Goal: Communication & Community: Share content

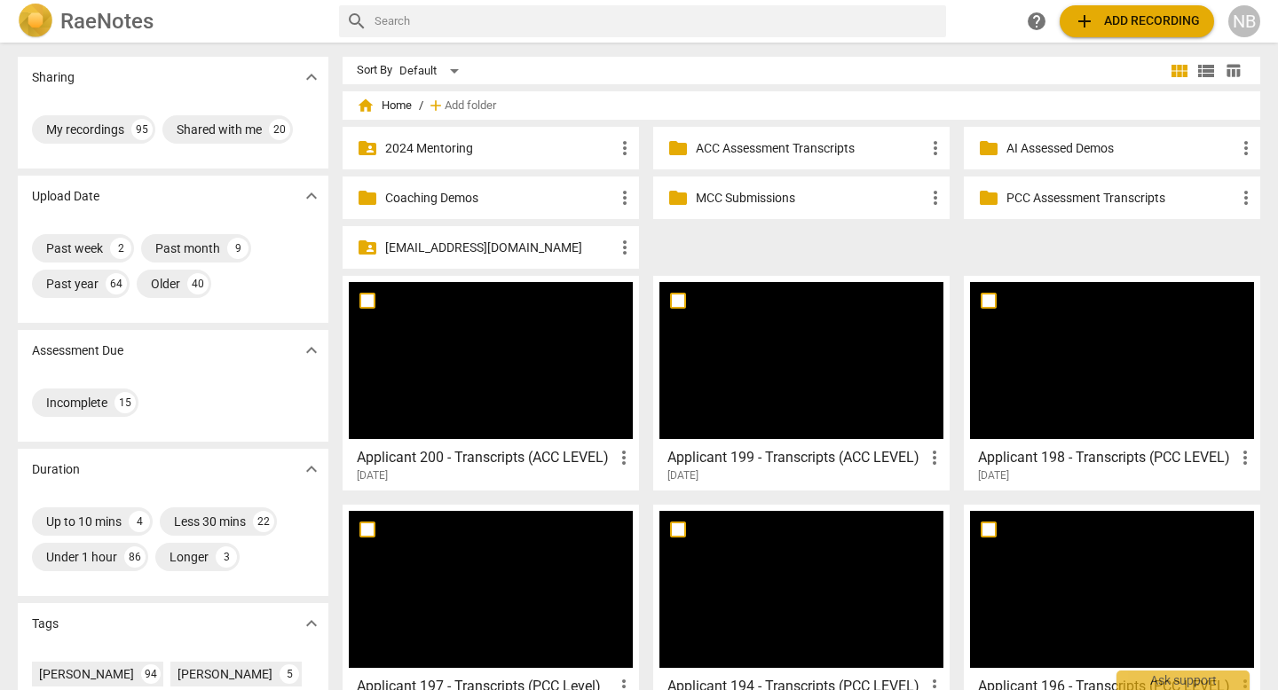
scroll to position [193, 0]
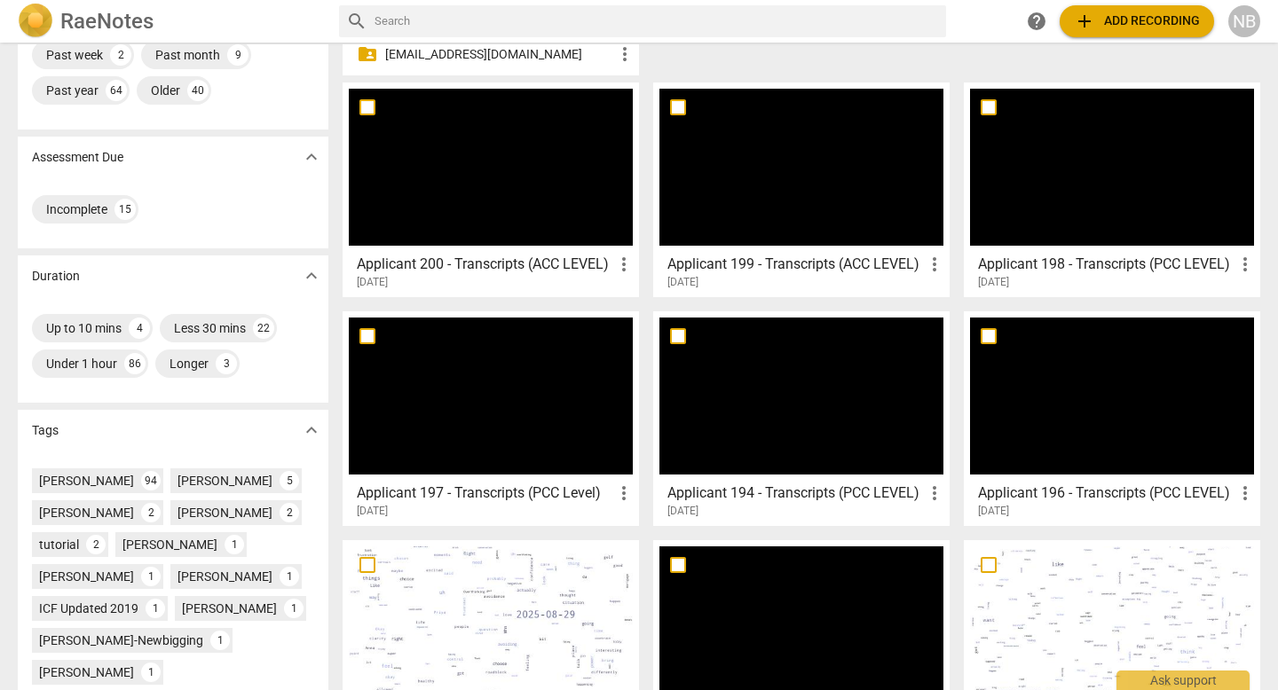
click at [1061, 496] on h3 "Applicant 196 - Transcripts (PCC LEVEL)" at bounding box center [1106, 493] width 256 height 21
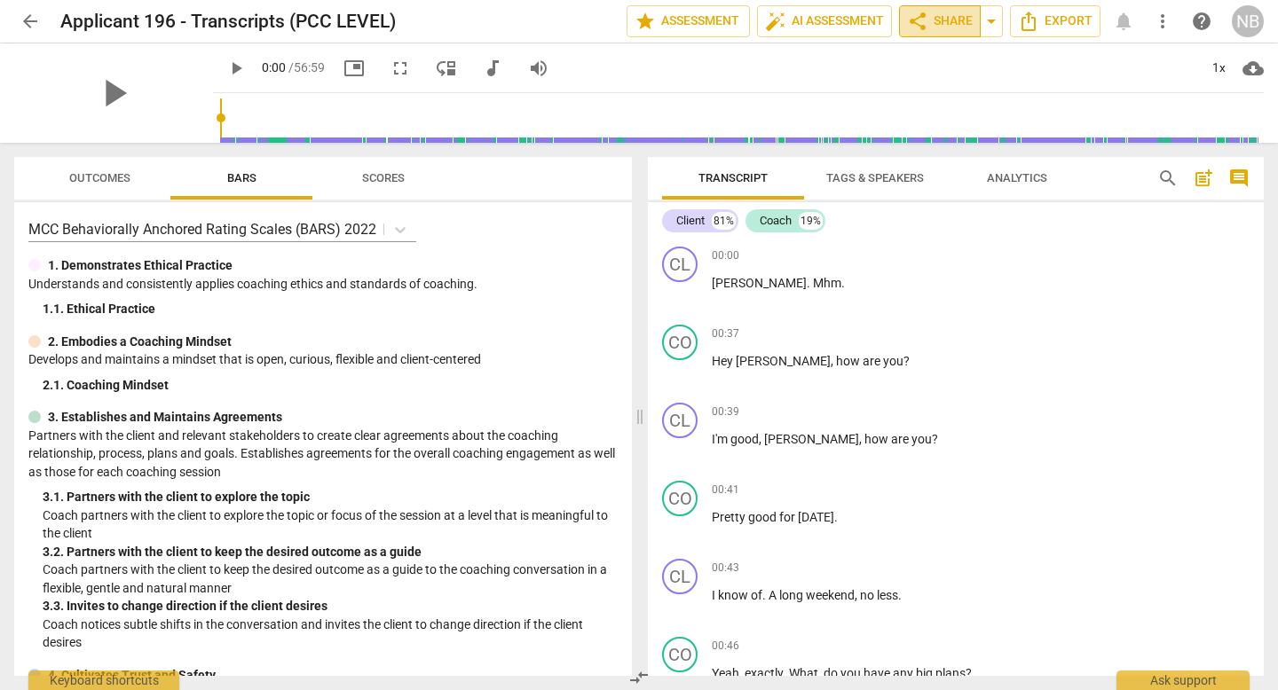
click at [965, 20] on span "share Share" at bounding box center [940, 21] width 66 height 21
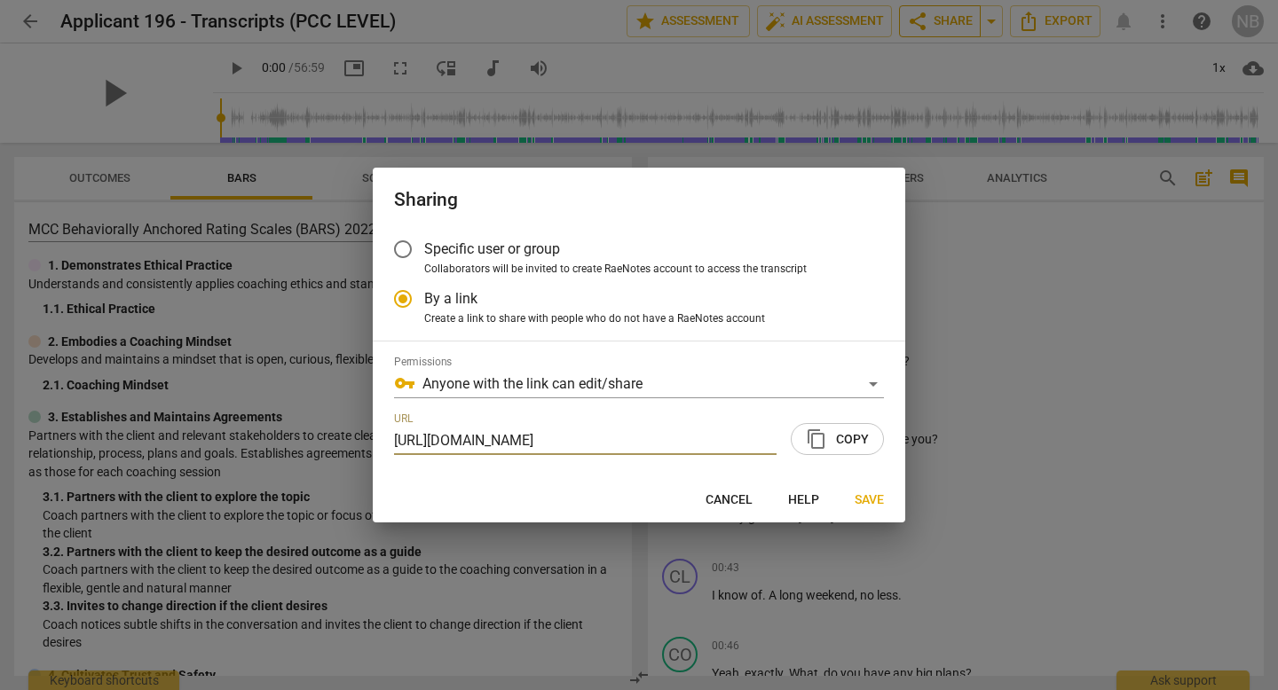
scroll to position [0, 85]
radio input "false"
click at [435, 258] on span "Specific user or group" at bounding box center [492, 249] width 136 height 20
click at [424, 258] on input "Specific user or group" at bounding box center [403, 249] width 43 height 43
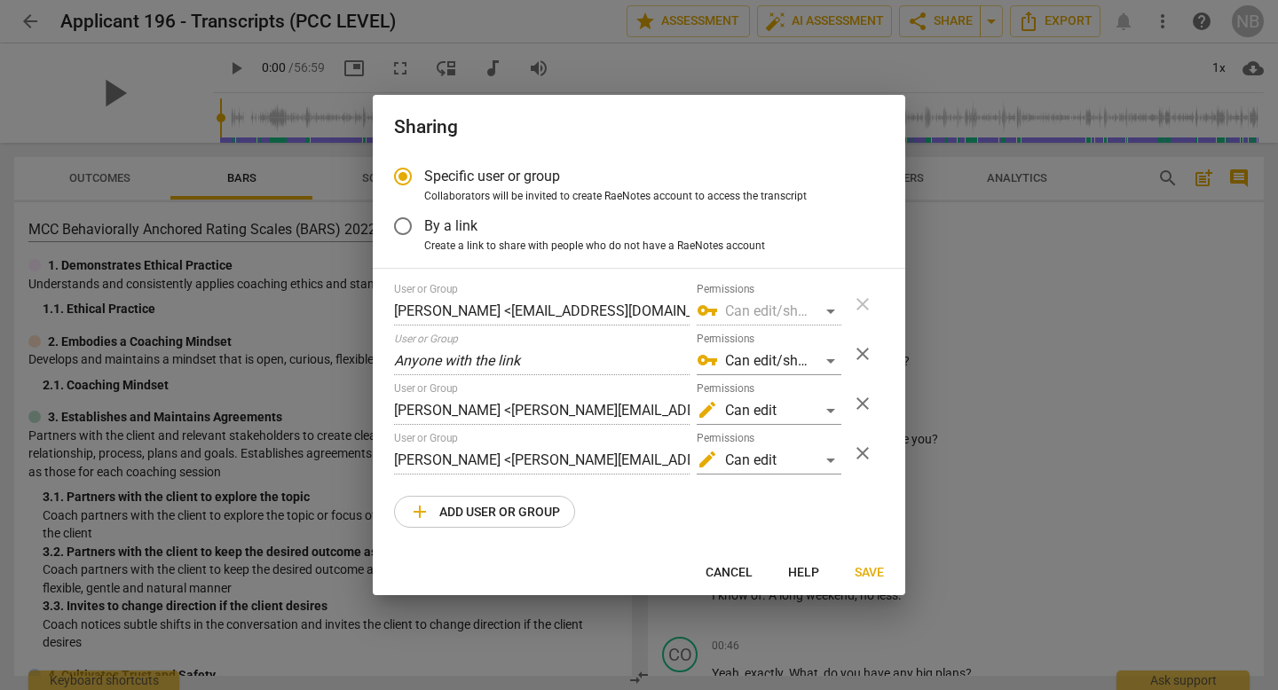
click at [865, 409] on span "close" at bounding box center [862, 403] width 21 height 21
radio input "false"
type input "[PERSON_NAME] <[PERSON_NAME][EMAIL_ADDRESS][DOMAIN_NAME]>"
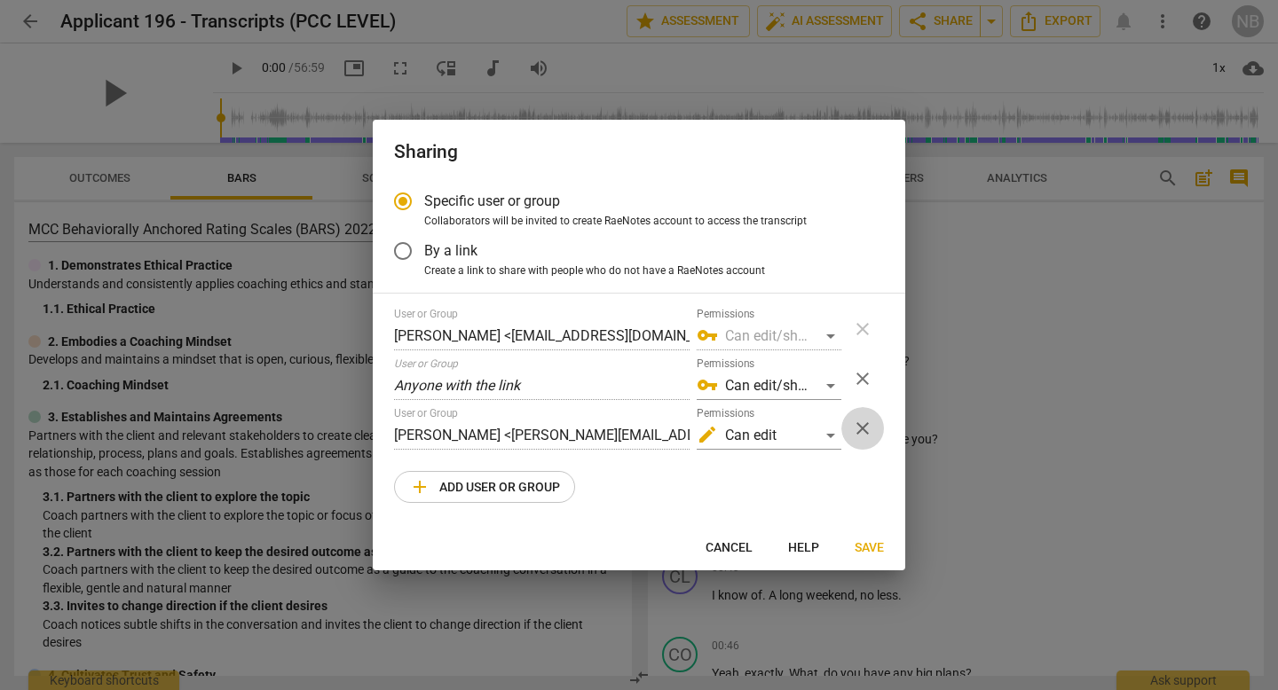
click at [863, 430] on span "close" at bounding box center [862, 428] width 21 height 21
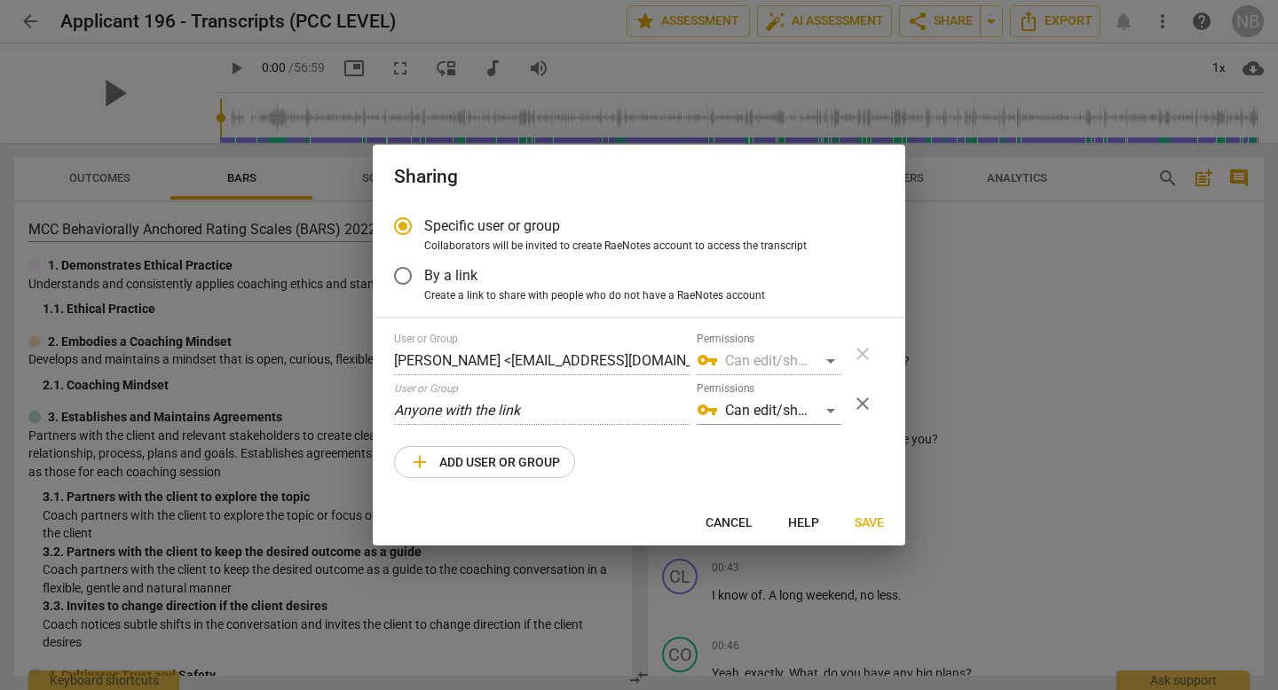
click at [542, 463] on span "add Add user or group" at bounding box center [484, 462] width 151 height 21
radio input "false"
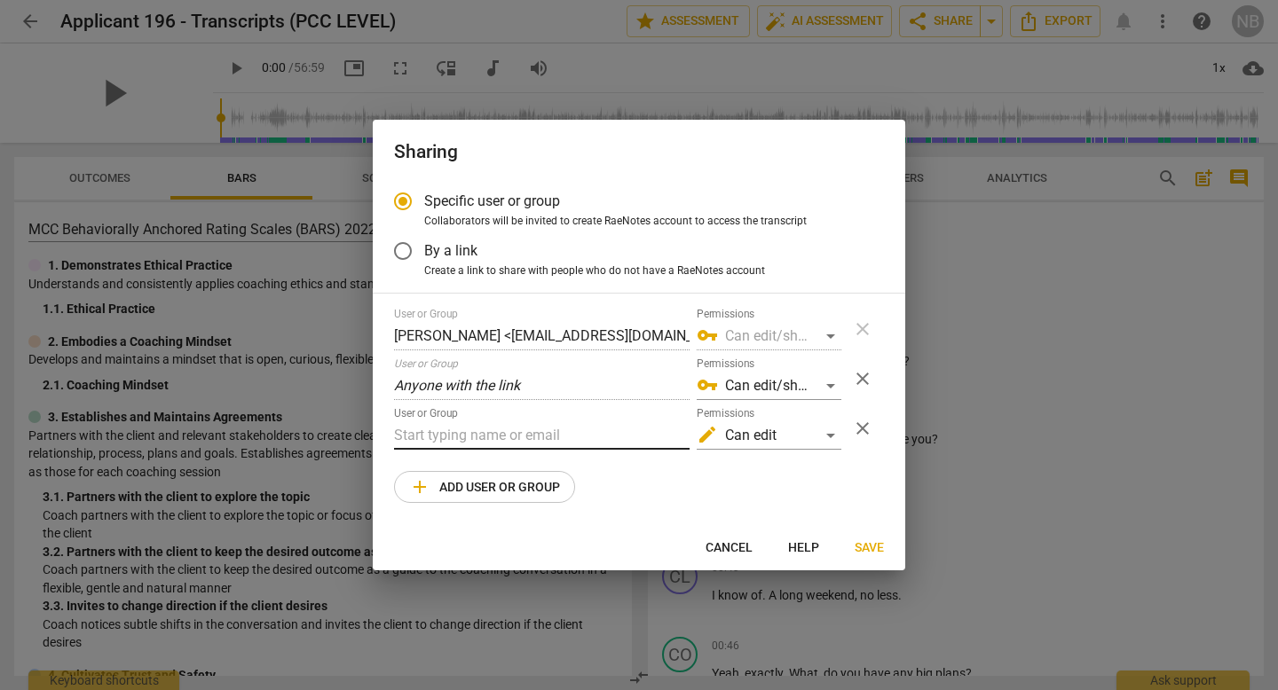
click at [561, 439] on input "text" at bounding box center [541, 436] width 295 height 28
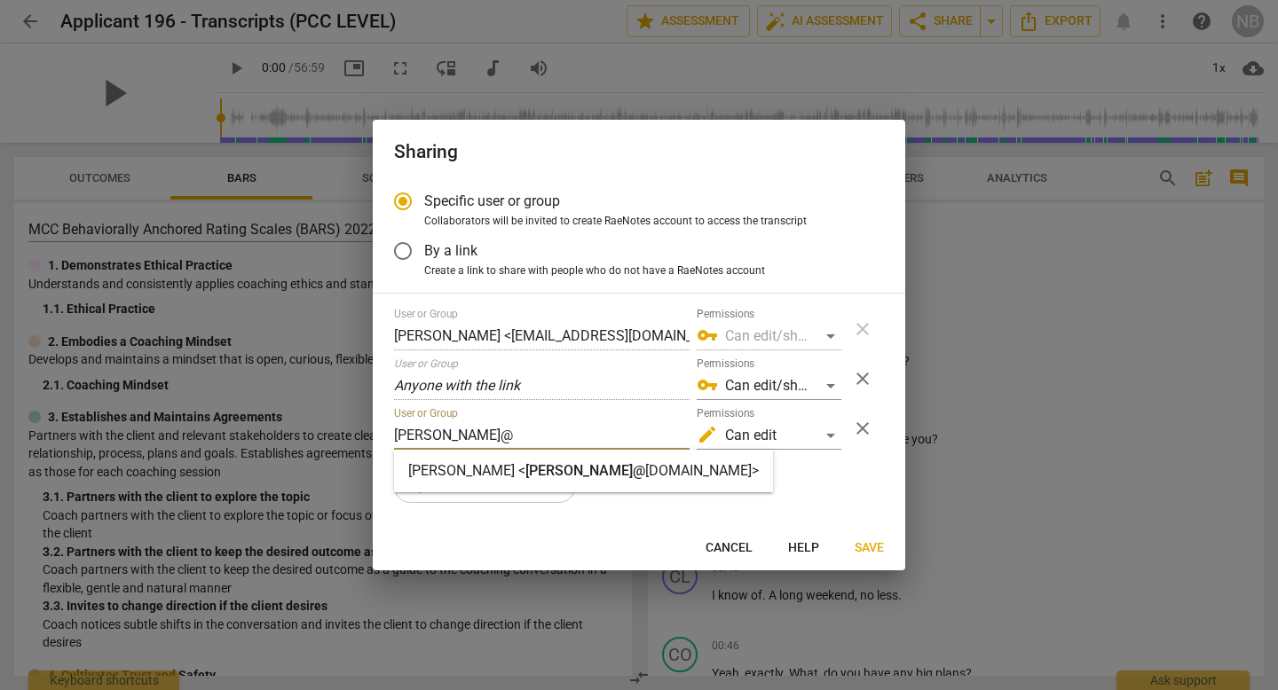
type input "[PERSON_NAME]@"
click at [645, 469] on strong "[DOMAIN_NAME]>" at bounding box center [702, 470] width 114 height 17
radio input "false"
type input "[PERSON_NAME] <[PERSON_NAME][EMAIL_ADDRESS][DOMAIN_NAME]>"
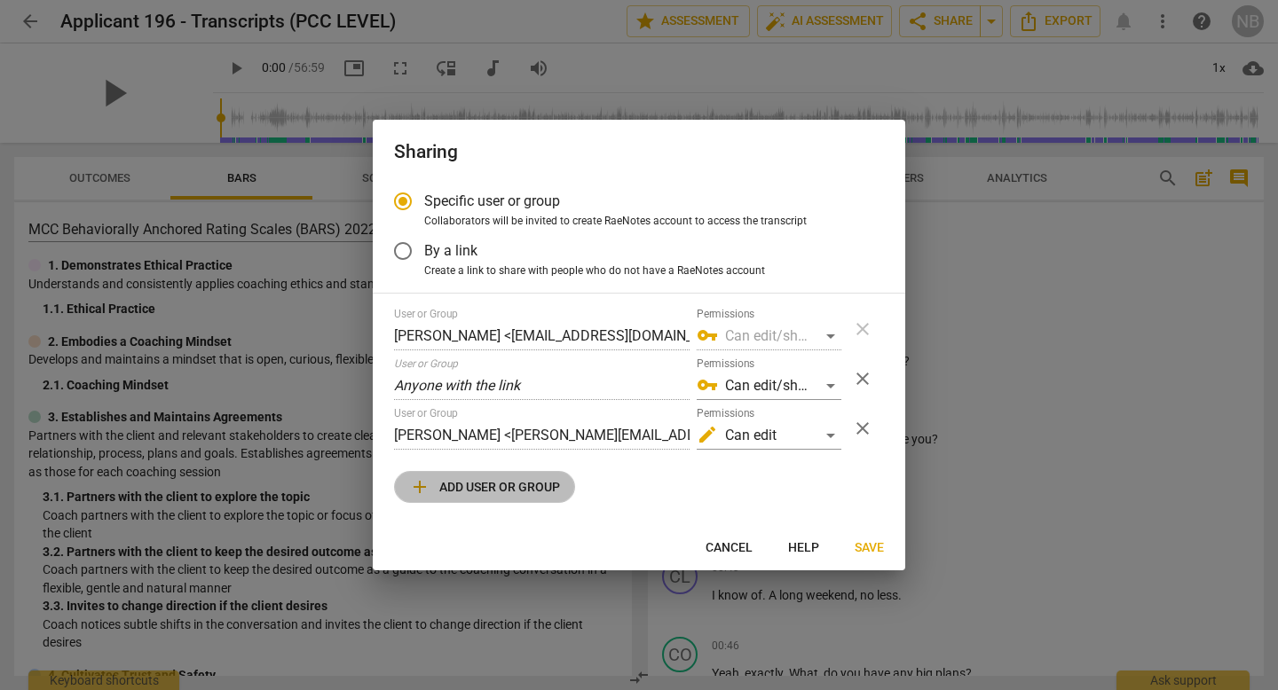
click at [569, 485] on button "add Add user or group" at bounding box center [484, 487] width 181 height 32
radio input "false"
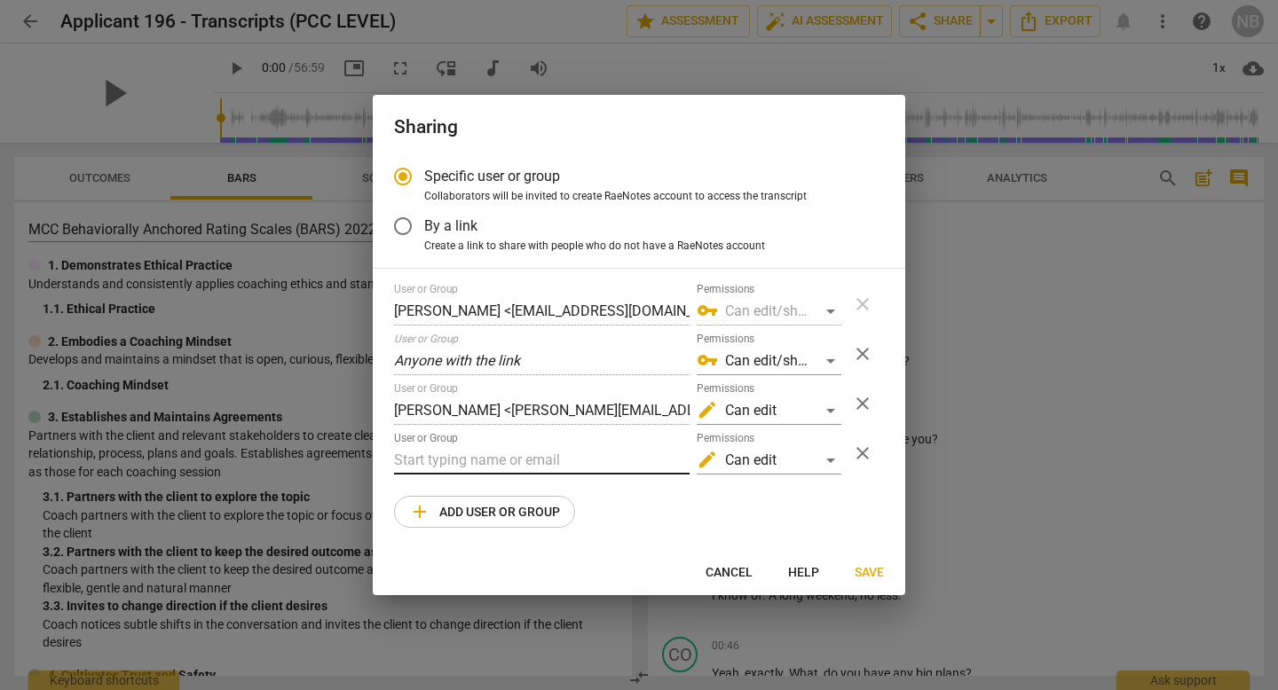
click at [549, 455] on input "text" at bounding box center [541, 460] width 295 height 28
type input "[PERSON_NAME][EMAIL_ADDRESS][DOMAIN_NAME]"
click at [821, 500] on div "User or Group [PERSON_NAME] <[EMAIL_ADDRESS][DOMAIN_NAME]> Permissions vpn_key …" at bounding box center [639, 405] width 490 height 245
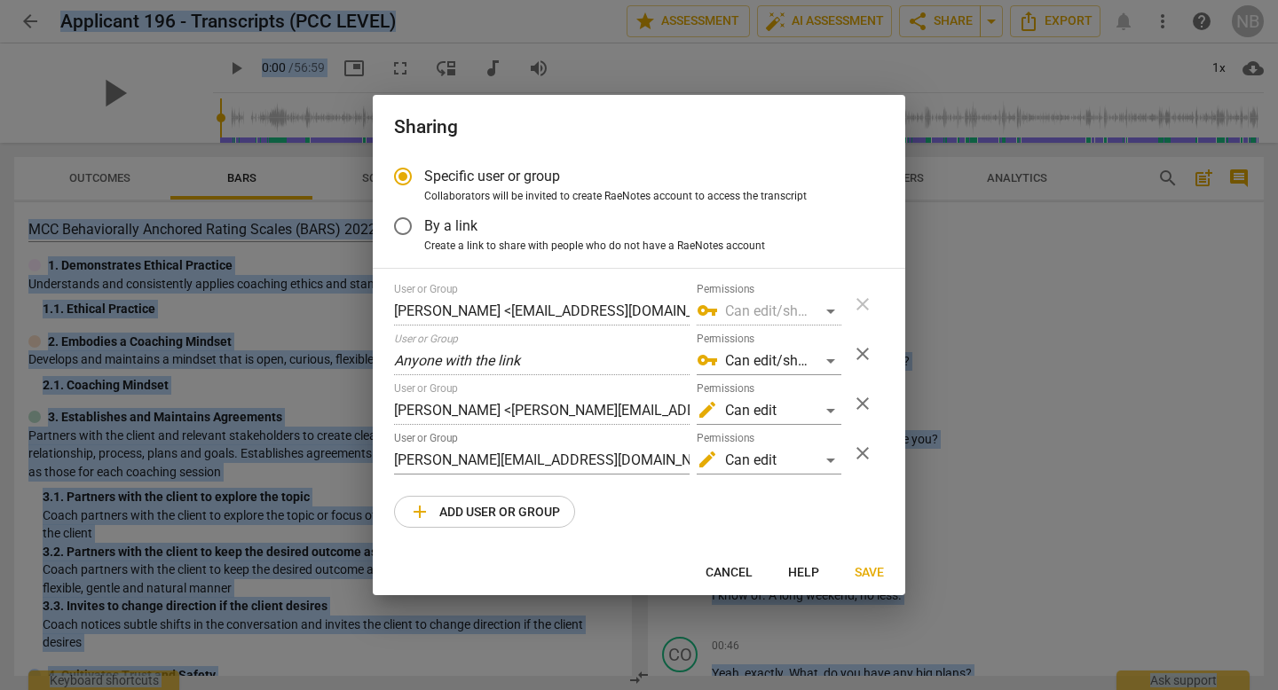
drag, startPoint x: 699, startPoint y: 38, endPoint x: 111, endPoint y: -90, distance: 602.1
click at [111, 0] on html "arrow_back Applicant 196 - Transcripts (PCC LEVEL) edit star Assessment auto_fi…" at bounding box center [639, 0] width 1278 height 0
click at [870, 560] on button "Save" at bounding box center [869, 572] width 58 height 32
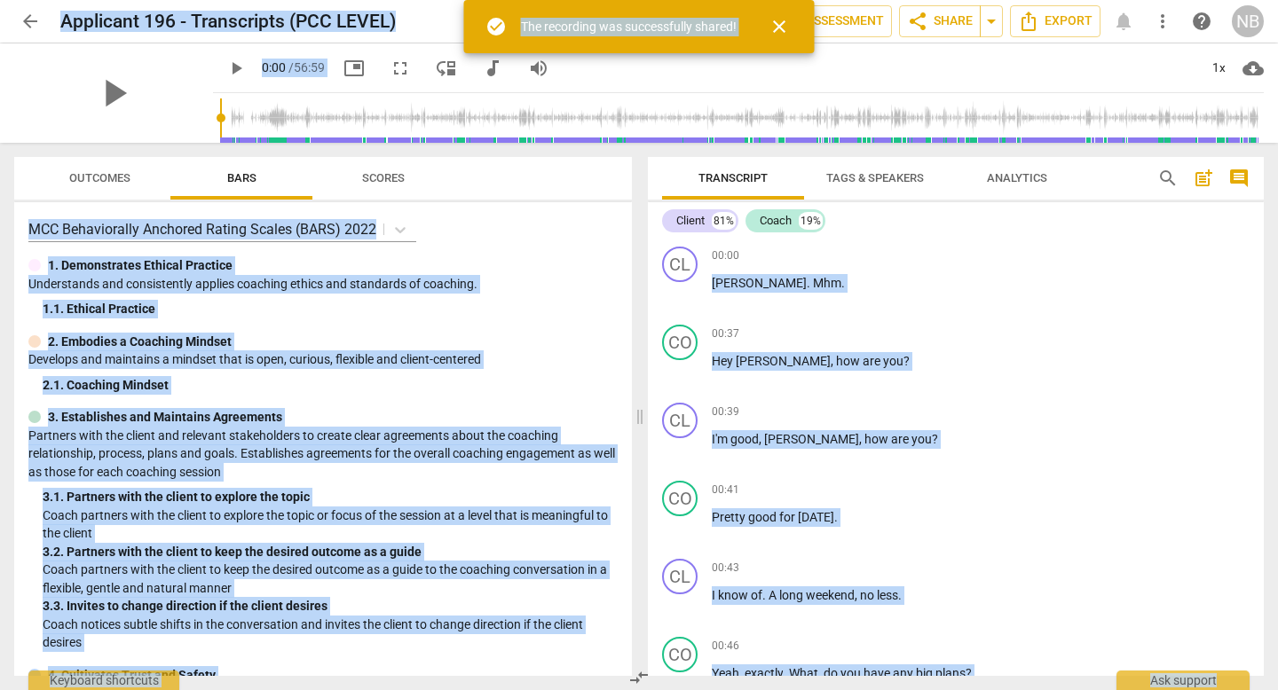
click at [949, 81] on div "play_arrow 0:00 / 56:59 picture_in_picture fullscreen move_down audiotrack volu…" at bounding box center [738, 68] width 1051 height 50
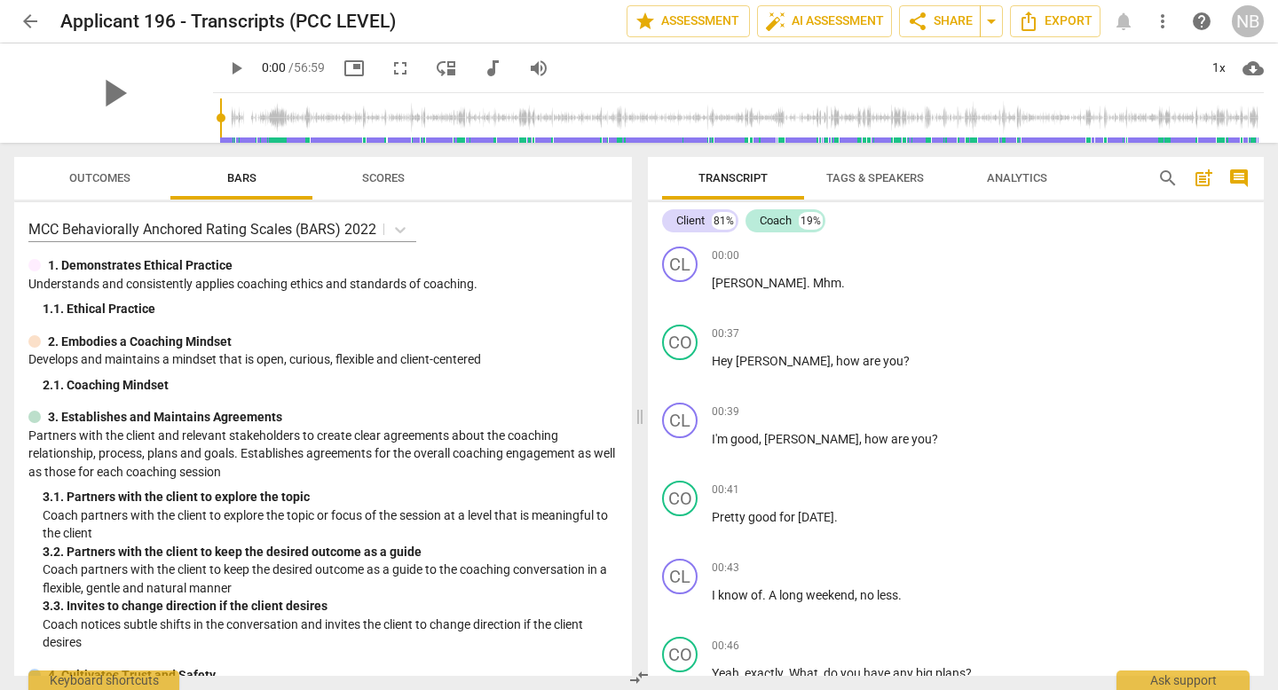
click at [32, 20] on span "arrow_back" at bounding box center [30, 21] width 21 height 21
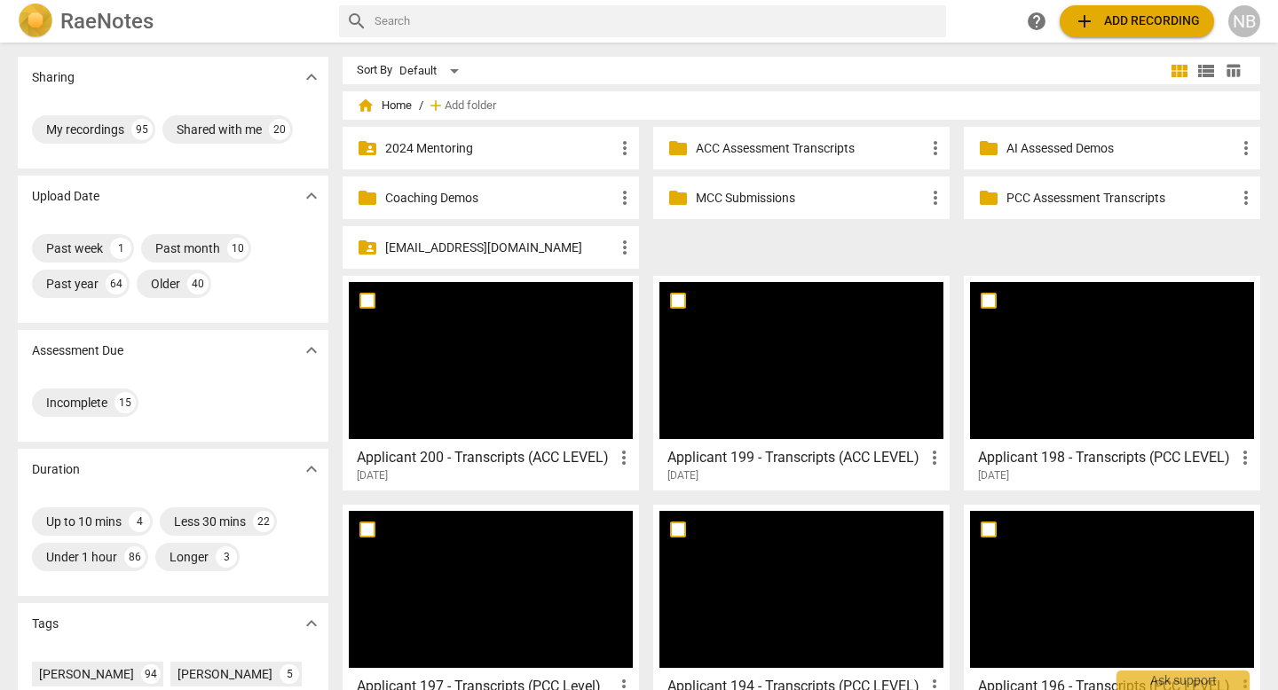
click at [622, 461] on span "more_vert" at bounding box center [623, 457] width 21 height 21
click at [565, 459] on div at bounding box center [639, 345] width 1278 height 690
click at [550, 454] on h3 "Applicant 200 - Transcripts (ACC LEVEL)" at bounding box center [485, 457] width 256 height 21
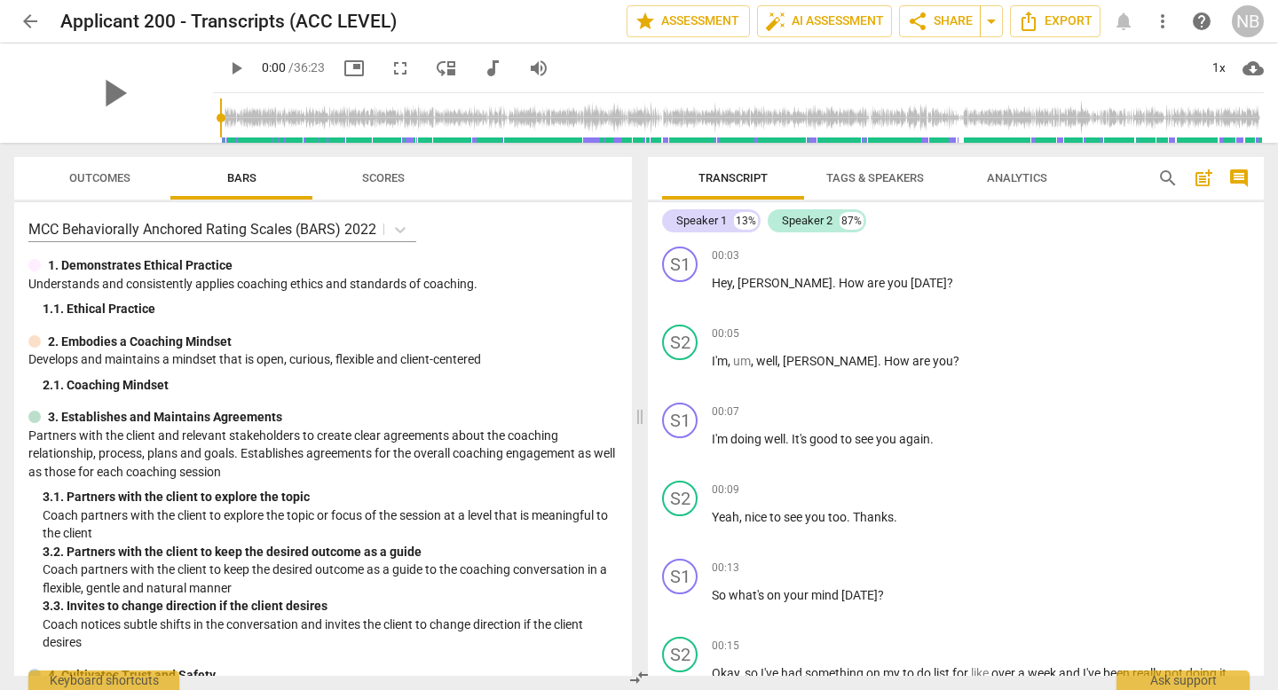
click at [902, 182] on span "Tags & Speakers" at bounding box center [875, 177] width 98 height 13
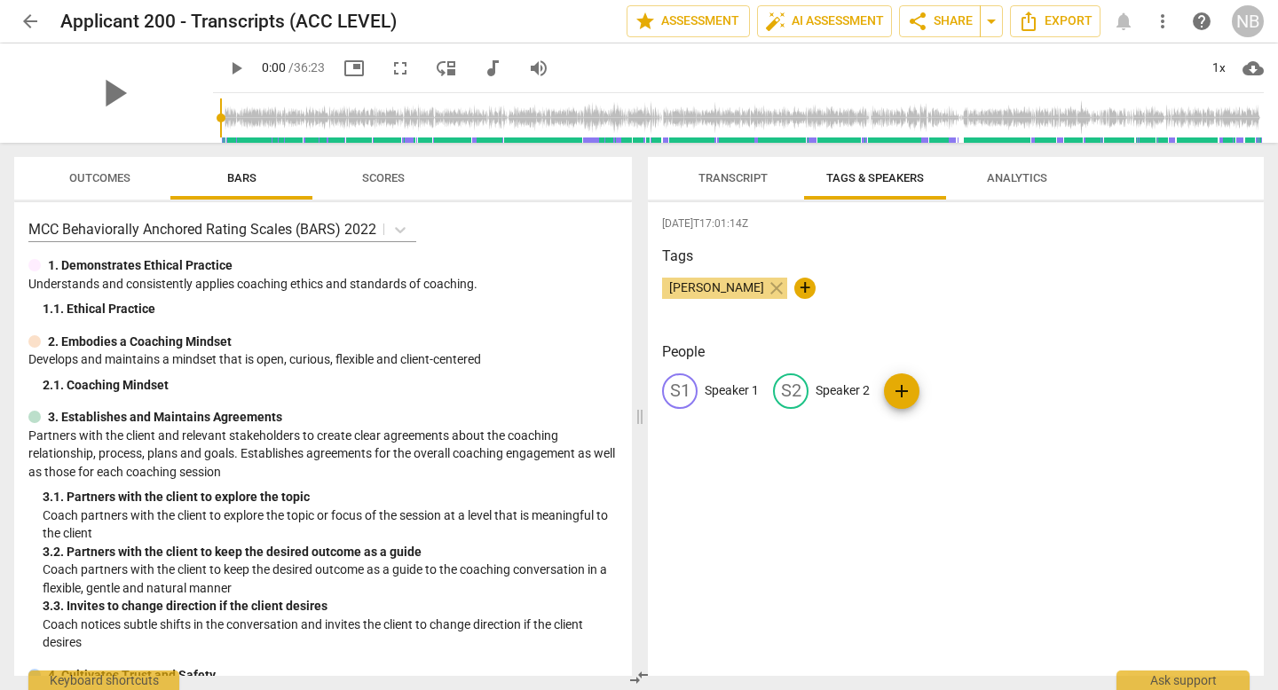
click at [744, 388] on p "Speaker 1" at bounding box center [732, 391] width 54 height 19
type input "Coach"
click at [933, 388] on p "Speaker 2" at bounding box center [958, 391] width 54 height 19
type input "Client"
click at [700, 155] on div "Transcript Tags & Speakers Analytics Coach 13% Speaker 2 87% CO play_arrow paus…" at bounding box center [959, 417] width 637 height 548
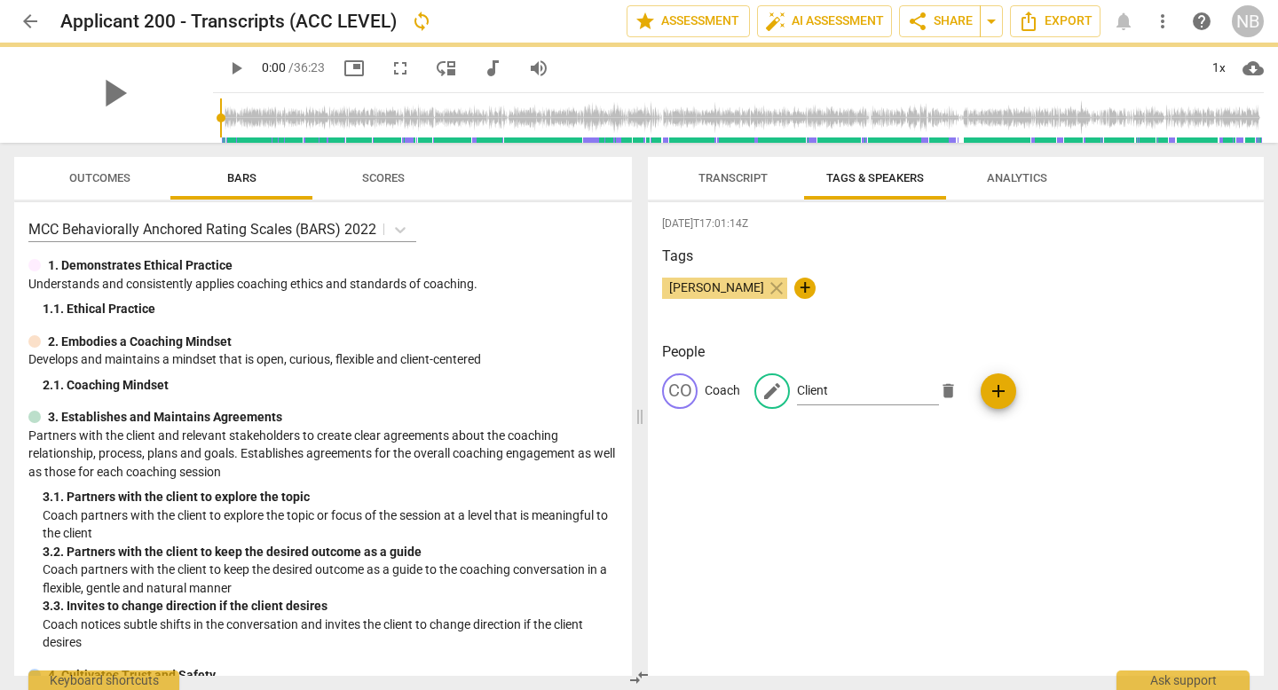
click at [737, 178] on span "Transcript" at bounding box center [732, 177] width 69 height 13
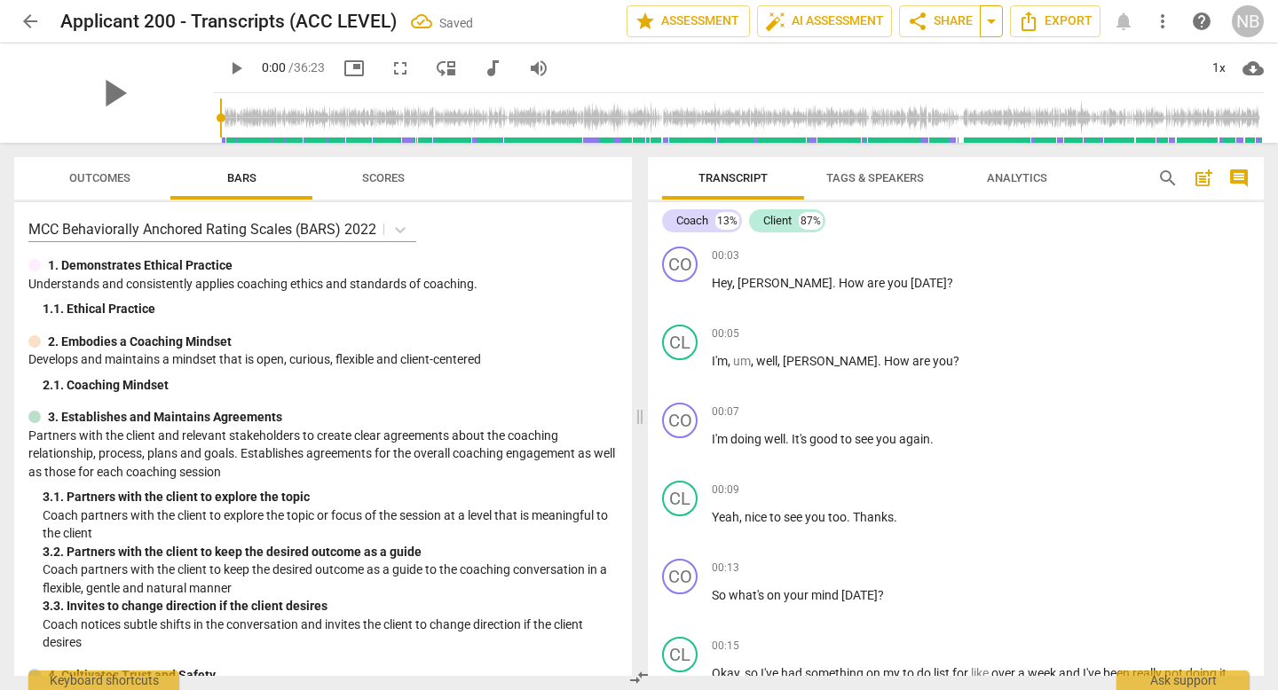
click at [987, 29] on span "arrow_drop_down" at bounding box center [991, 21] width 21 height 21
click at [915, 32] on button "share Share" at bounding box center [940, 21] width 82 height 32
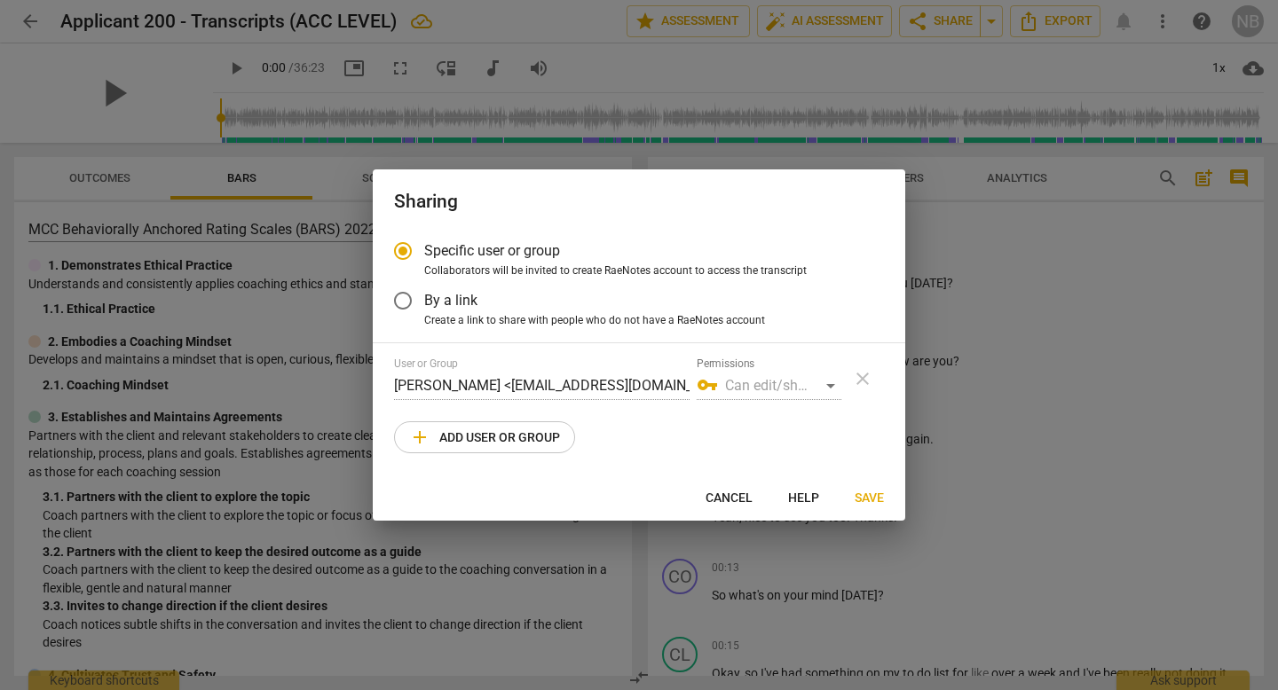
radio input "false"
click at [445, 309] on span "By a link" at bounding box center [450, 300] width 53 height 20
click at [424, 309] on input "By a link" at bounding box center [403, 301] width 43 height 43
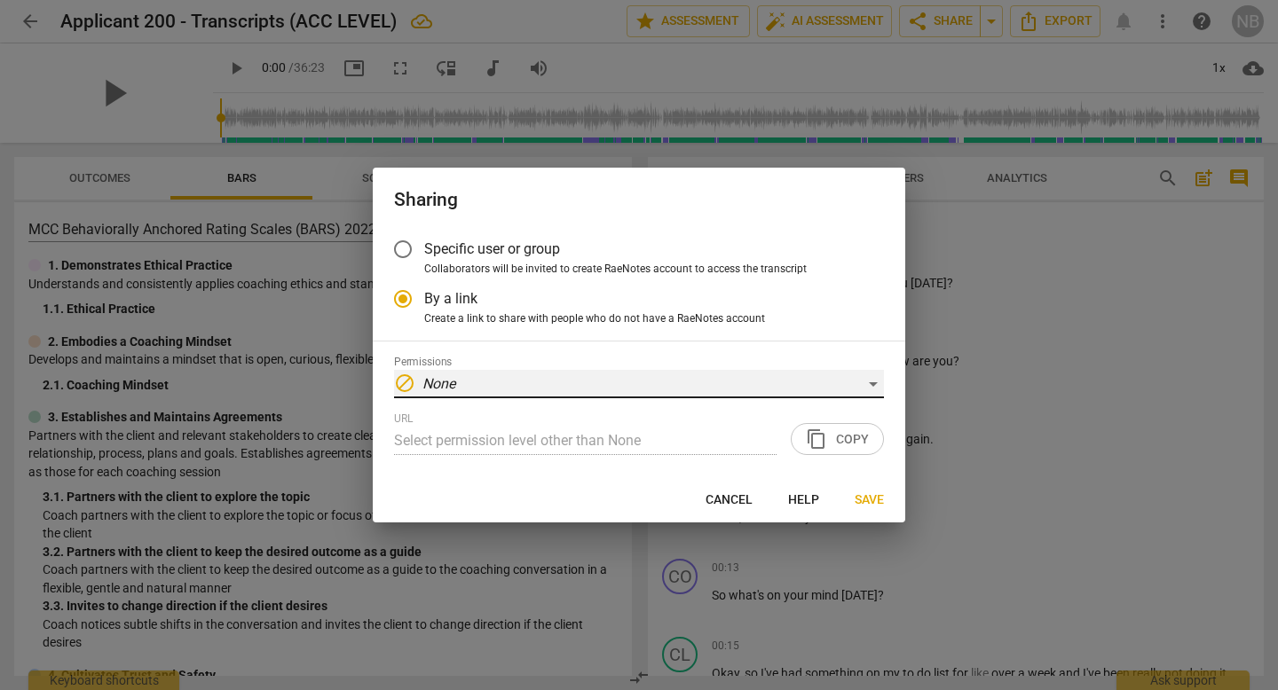
click at [778, 388] on div "block None" at bounding box center [639, 384] width 490 height 28
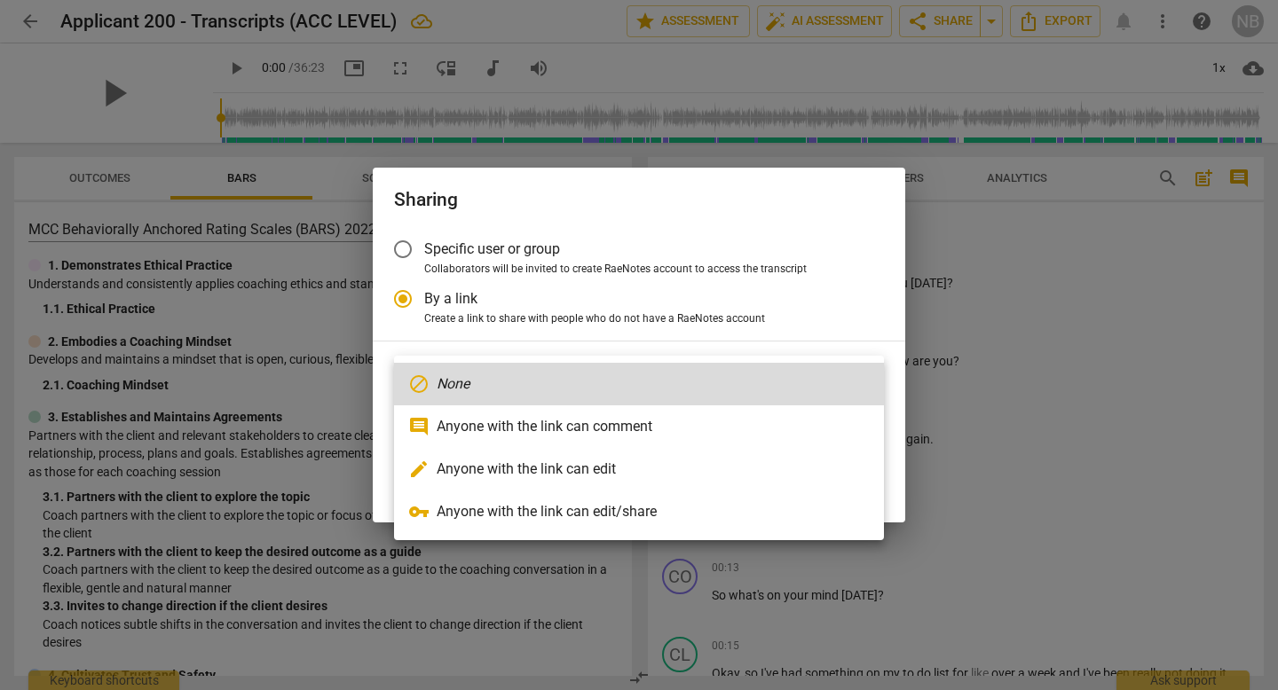
click at [666, 511] on li "vpn_key Anyone with the link can edit/share" at bounding box center [639, 512] width 490 height 43
radio input "false"
type input "[URL][DOMAIN_NAME]"
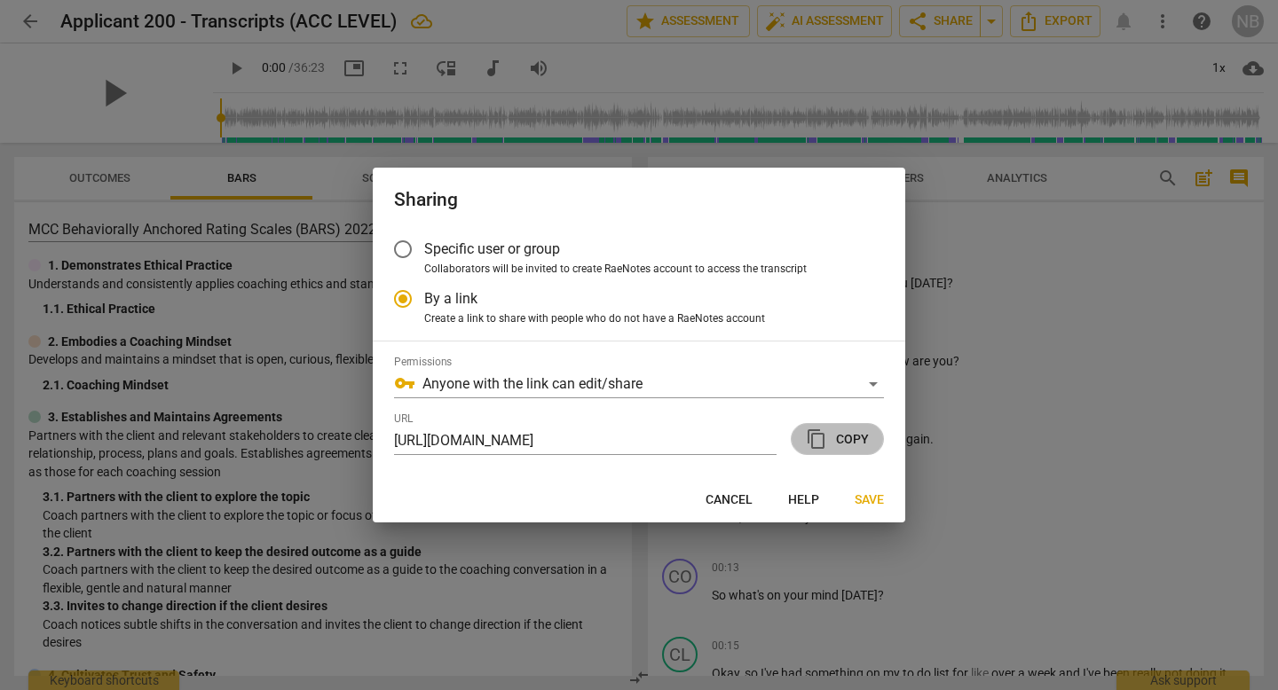
click at [817, 443] on span "content_copy" at bounding box center [816, 439] width 21 height 21
click at [865, 492] on span "Save" at bounding box center [869, 501] width 29 height 18
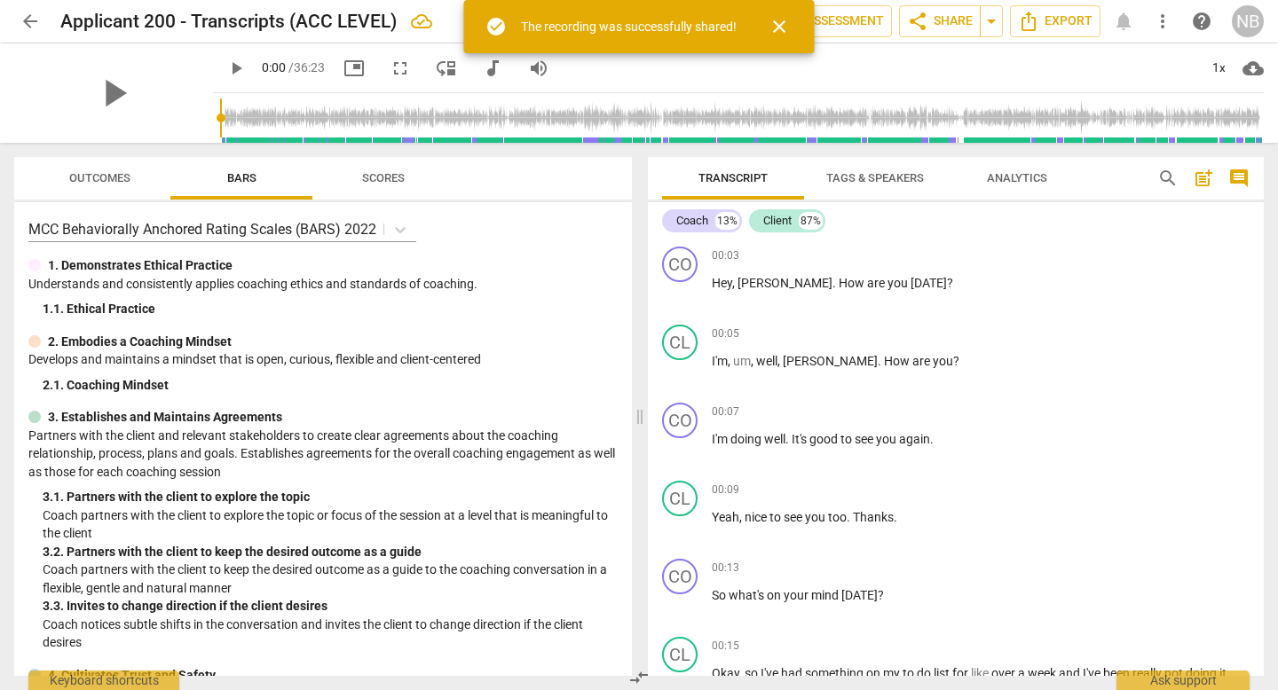
radio input "false"
click at [960, 22] on span "share Share" at bounding box center [940, 21] width 66 height 21
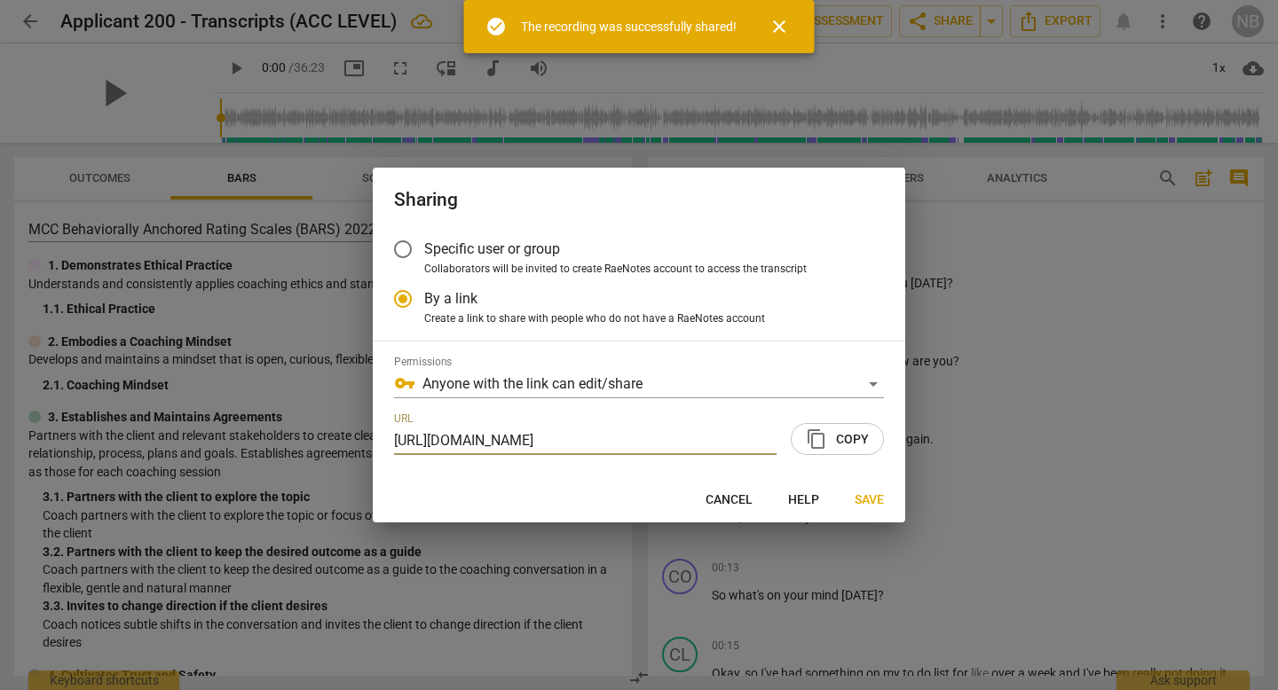
click at [950, 35] on div at bounding box center [639, 345] width 1278 height 690
radio input "false"
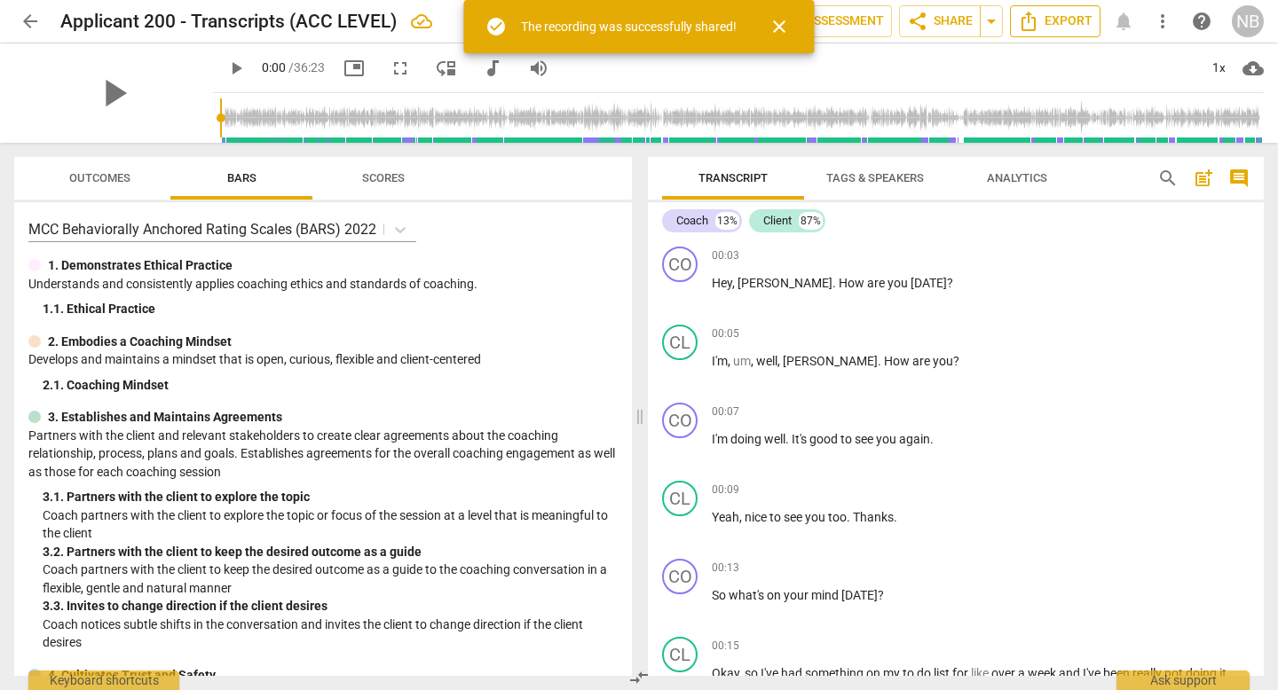
click at [1061, 22] on span "Export" at bounding box center [1055, 21] width 75 height 21
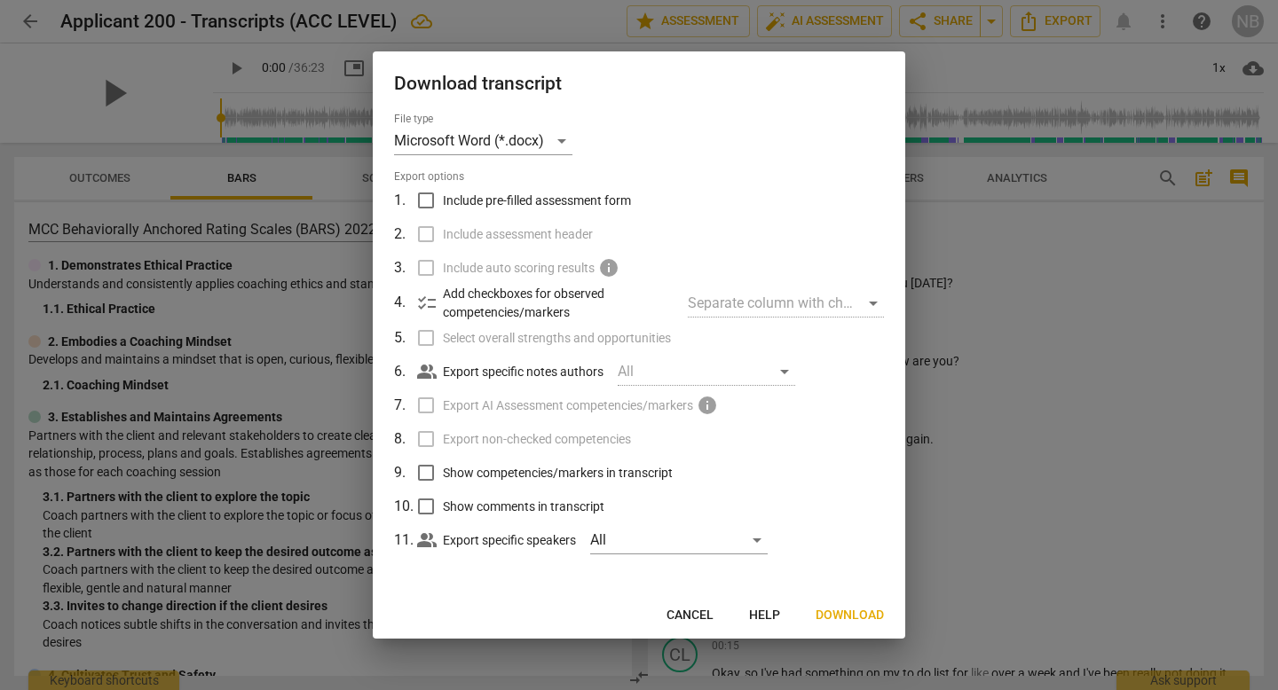
click at [821, 621] on span "Download" at bounding box center [850, 616] width 68 height 18
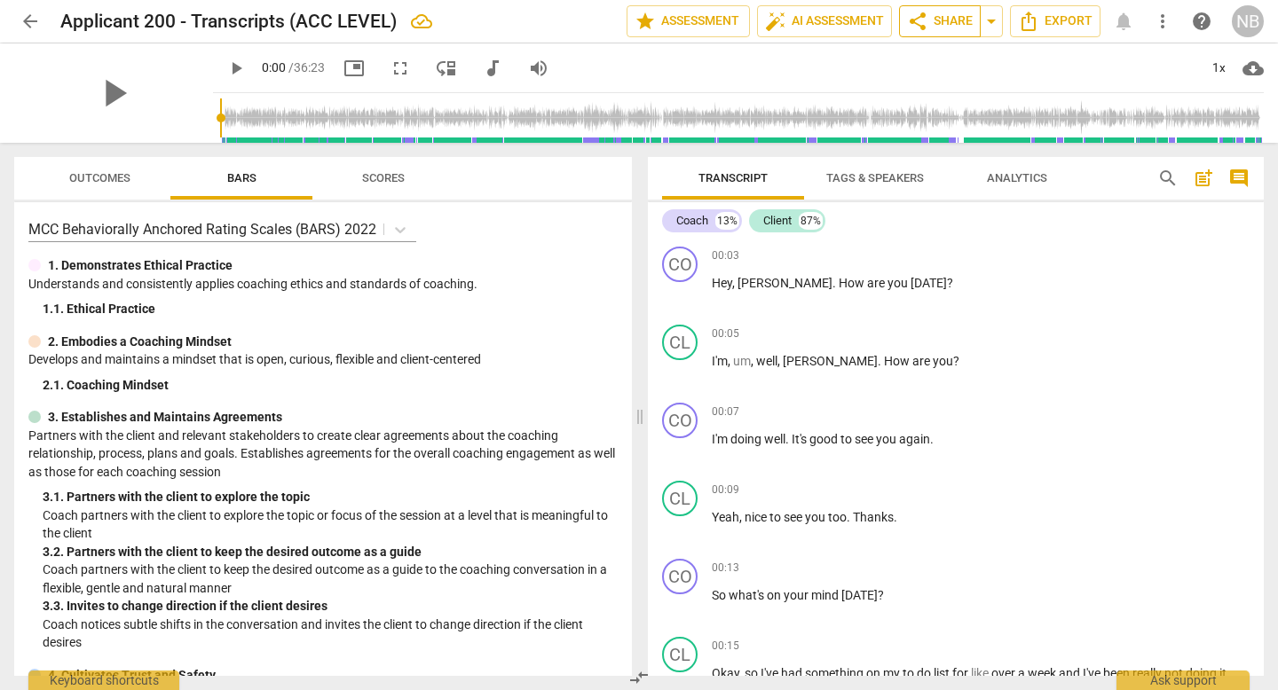
click at [952, 23] on span "share Share" at bounding box center [940, 21] width 66 height 21
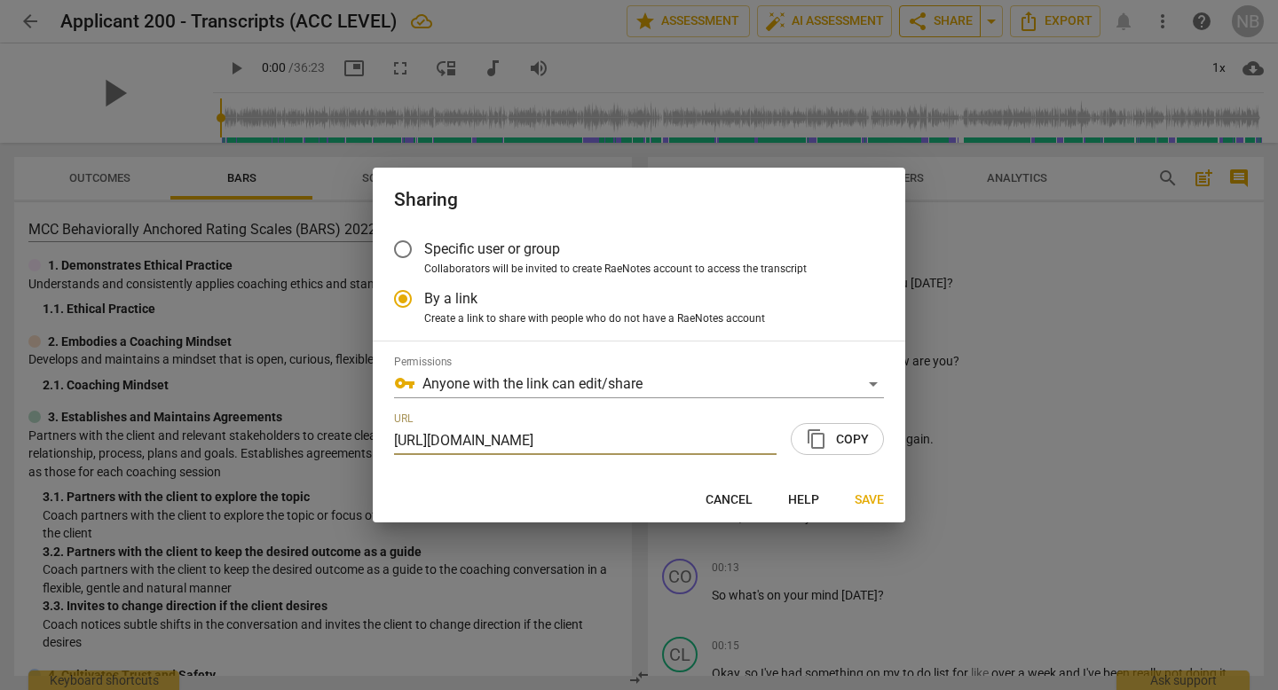
scroll to position [0, 88]
radio input "false"
click at [591, 258] on label "Specific user or group" at bounding box center [626, 249] width 488 height 43
click at [424, 258] on input "Specific user or group" at bounding box center [403, 249] width 43 height 43
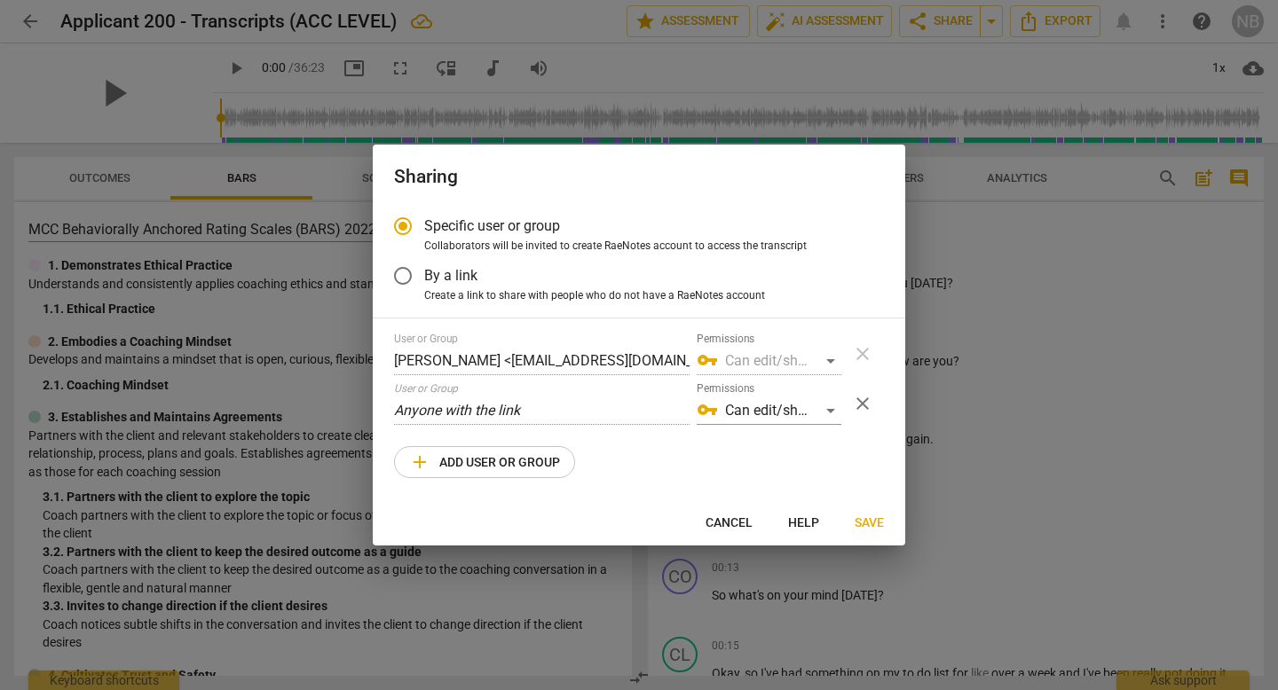
click at [562, 454] on button "add Add user or group" at bounding box center [484, 462] width 181 height 32
radio input "false"
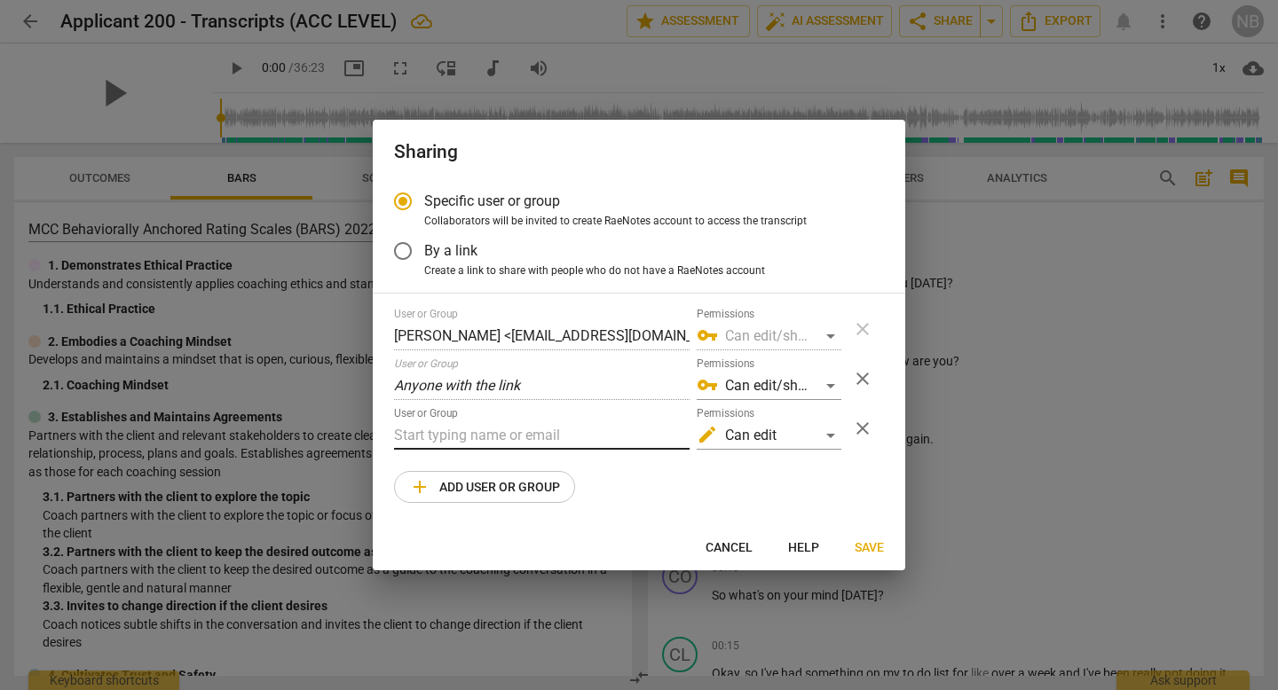
click at [551, 433] on input "text" at bounding box center [541, 436] width 295 height 28
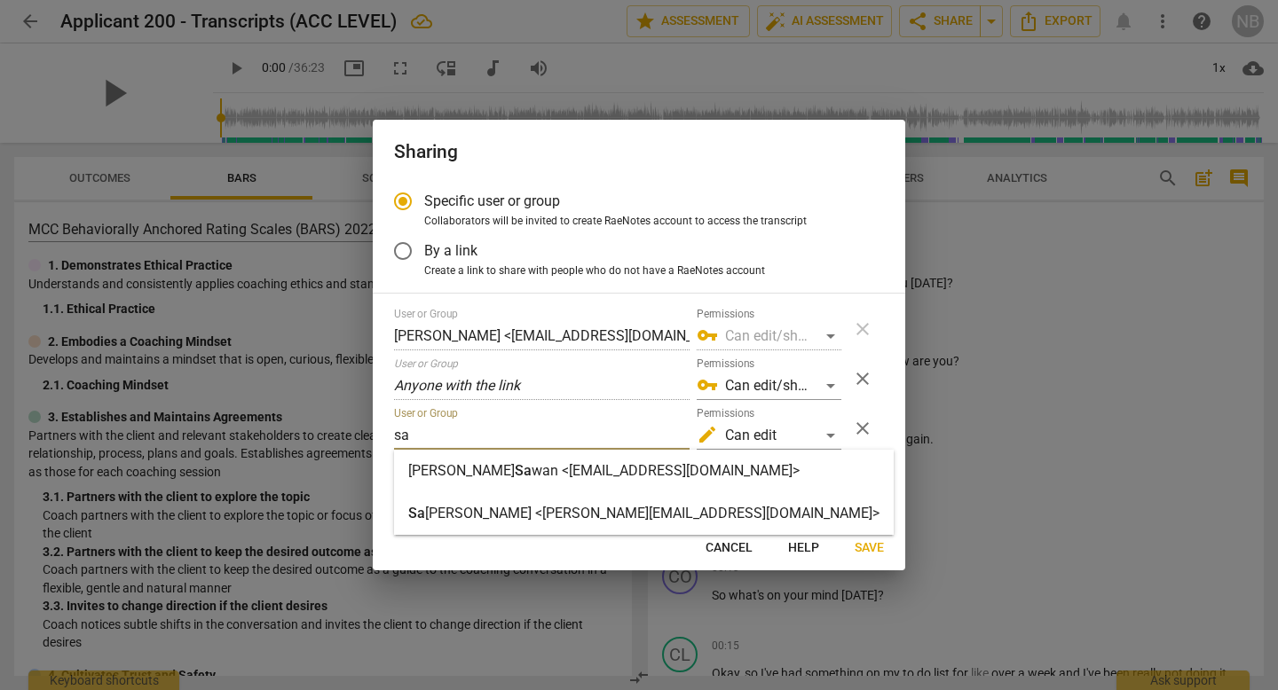
type input "sa"
click at [509, 516] on strong "[PERSON_NAME] <[PERSON_NAME][EMAIL_ADDRESS][DOMAIN_NAME]>" at bounding box center [652, 513] width 454 height 17
radio input "false"
type input "[PERSON_NAME] <[PERSON_NAME][EMAIL_ADDRESS][DOMAIN_NAME]>"
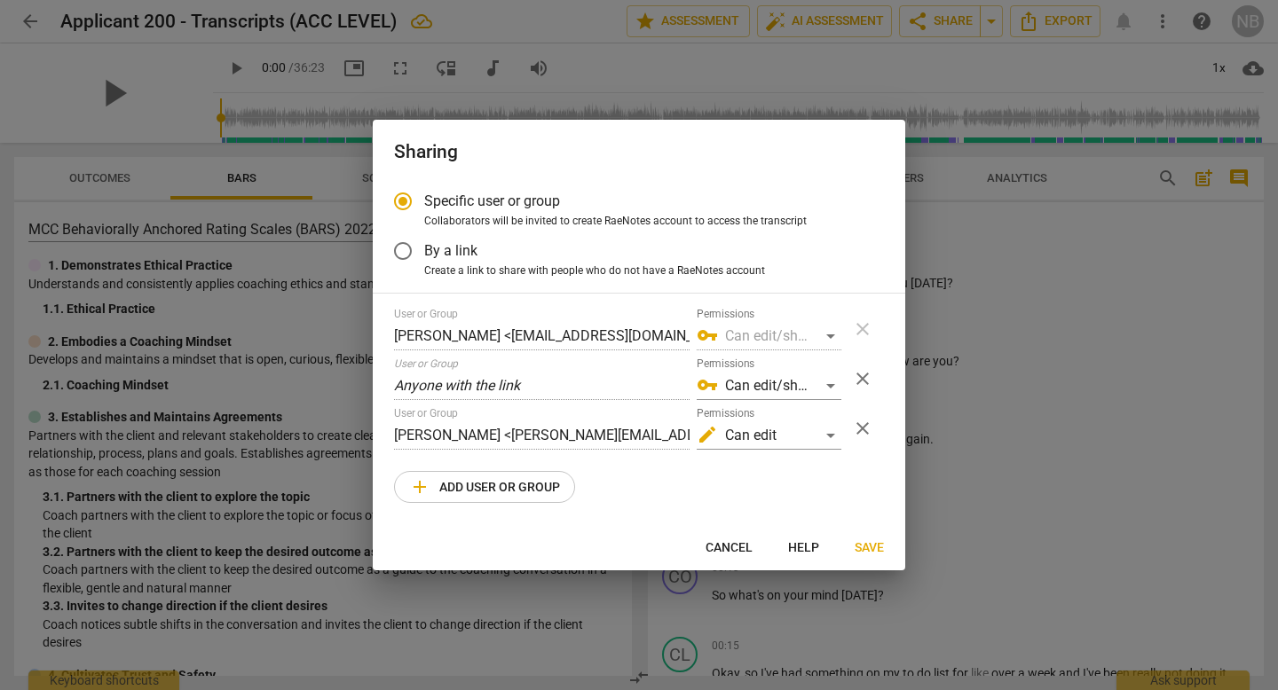
click at [501, 497] on span "add Add user or group" at bounding box center [484, 487] width 151 height 21
radio input "false"
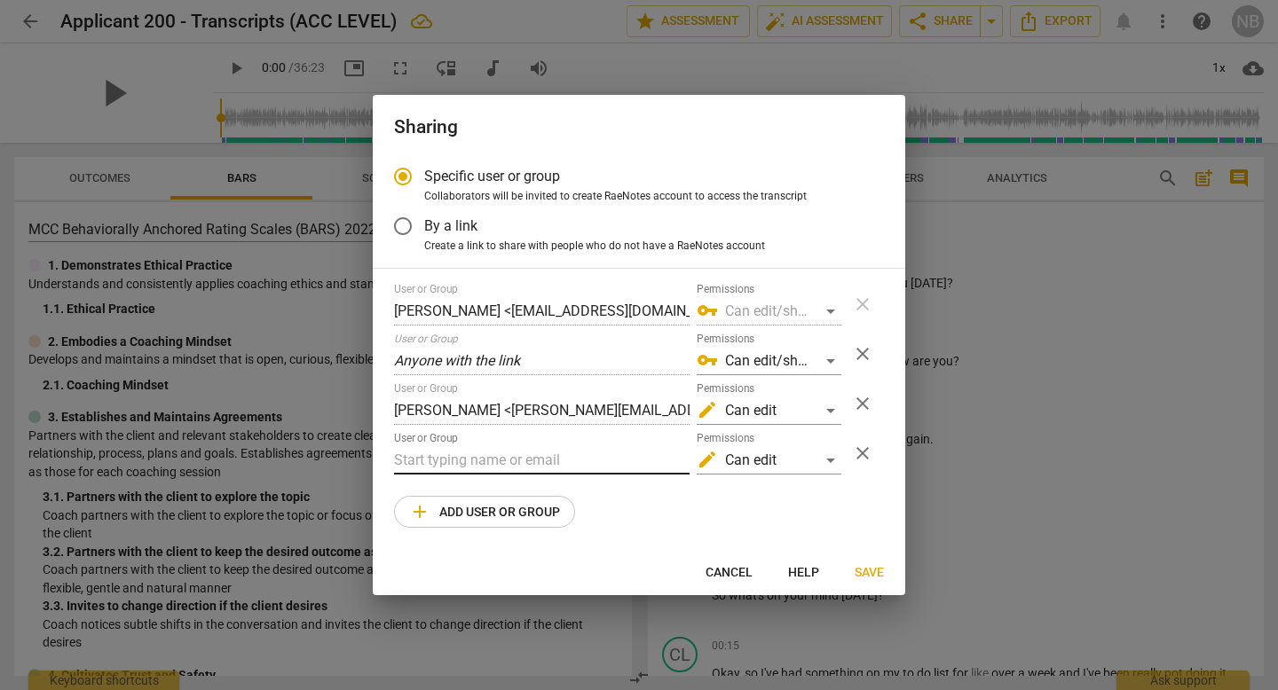
click at [493, 456] on input "text" at bounding box center [541, 460] width 295 height 28
type input "[PERSON_NAME][EMAIL_ADDRESS][DOMAIN_NAME]"
click at [781, 538] on div "Specific user or group Collaborators will be invited to create RaeNotes account…" at bounding box center [639, 352] width 532 height 394
click at [865, 582] on button "Save" at bounding box center [869, 572] width 58 height 32
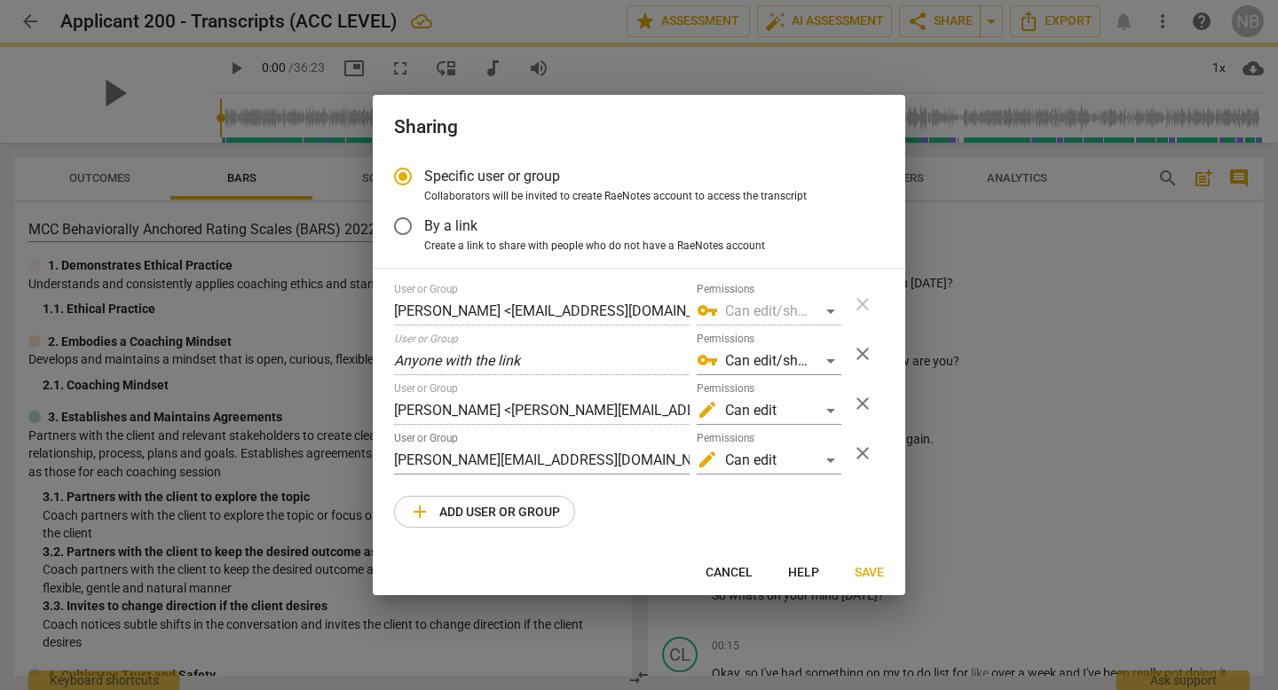
radio input "false"
